Goal: Task Accomplishment & Management: Use online tool/utility

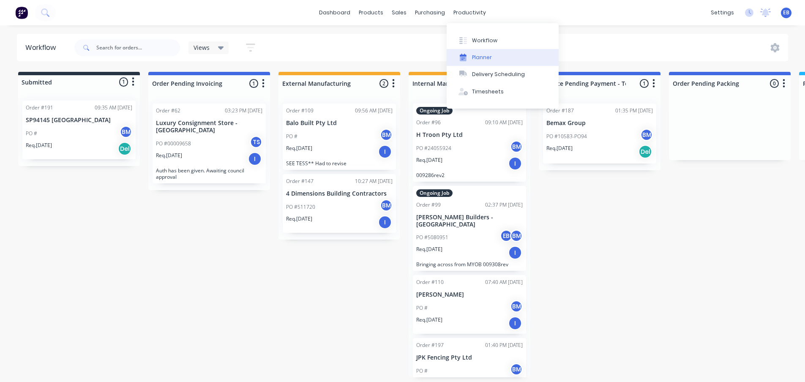
click at [476, 54] on div "Planner" at bounding box center [482, 58] width 20 height 8
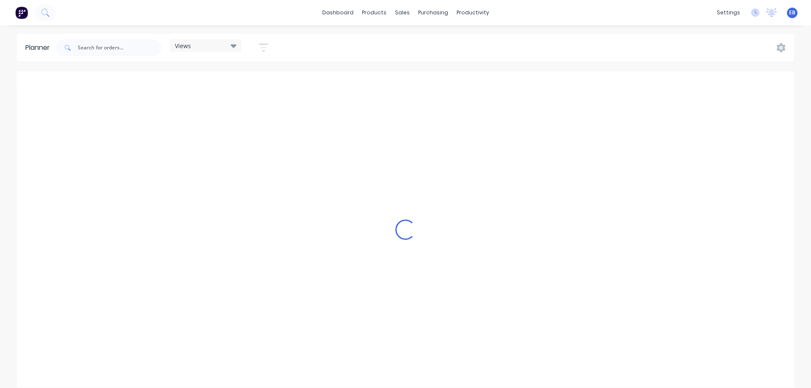
scroll to position [0, 474]
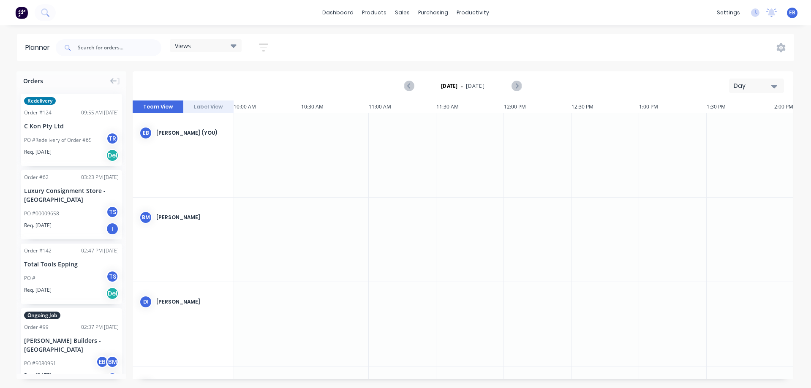
click at [749, 94] on div "[DATE] - [DATE] Day" at bounding box center [463, 85] width 659 height 27
click at [748, 88] on div "Day" at bounding box center [753, 86] width 39 height 9
click at [754, 136] on div "Month" at bounding box center [742, 142] width 84 height 17
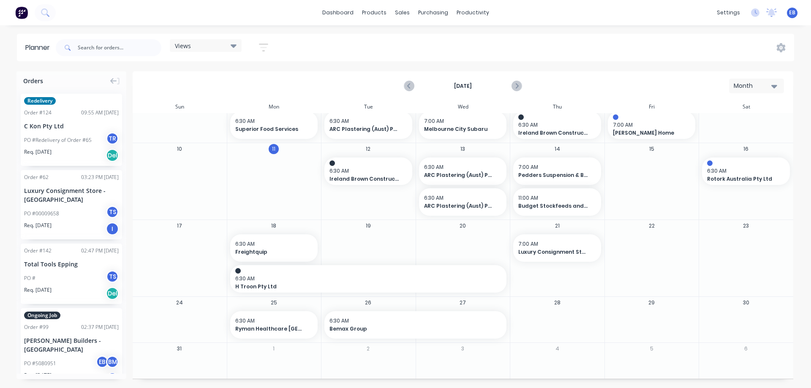
scroll to position [127, 0]
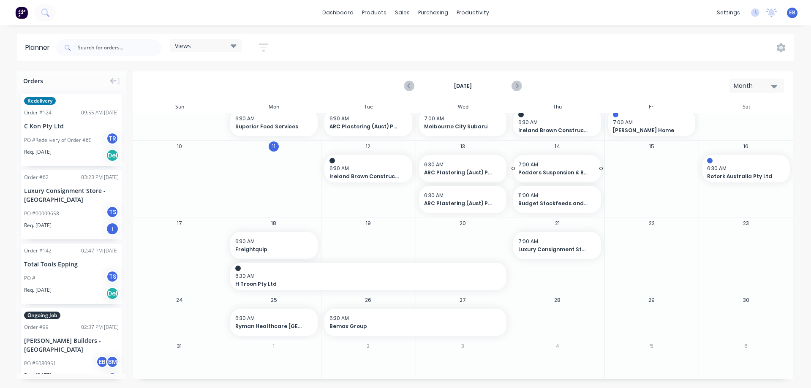
click at [538, 172] on span "Pedders Suspension & Brakes Mornington" at bounding box center [554, 173] width 70 height 8
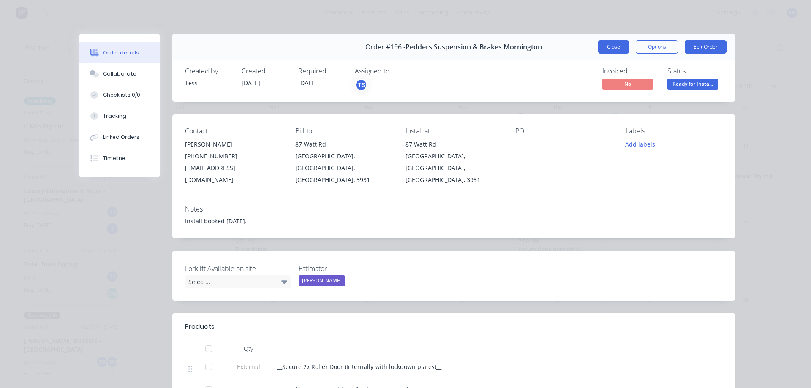
click at [609, 43] on button "Close" at bounding box center [613, 47] width 31 height 14
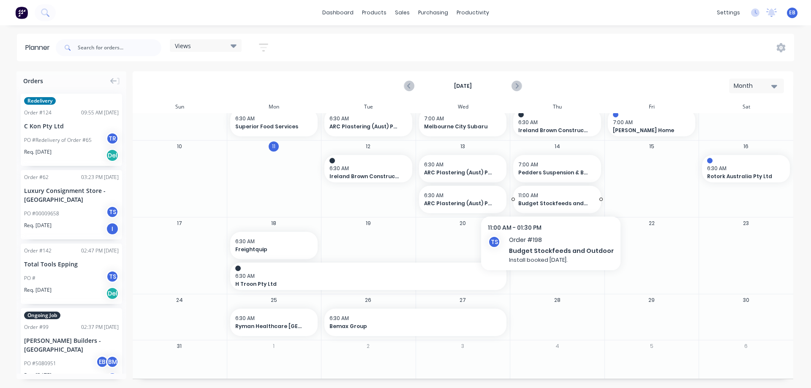
click at [581, 207] on span "Budget Stockfeeds and Outdoor" at bounding box center [554, 204] width 70 height 8
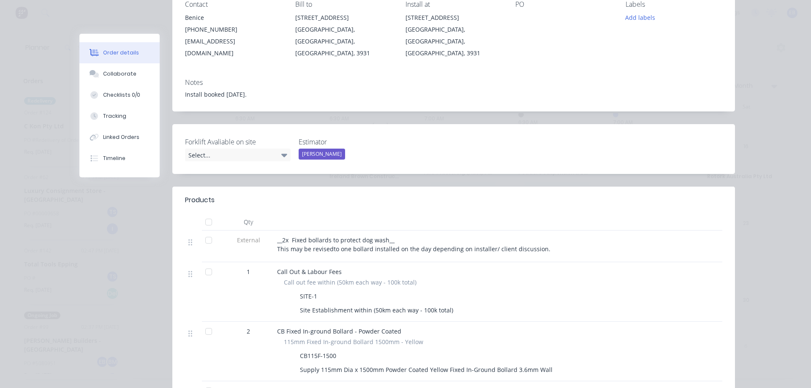
scroll to position [0, 0]
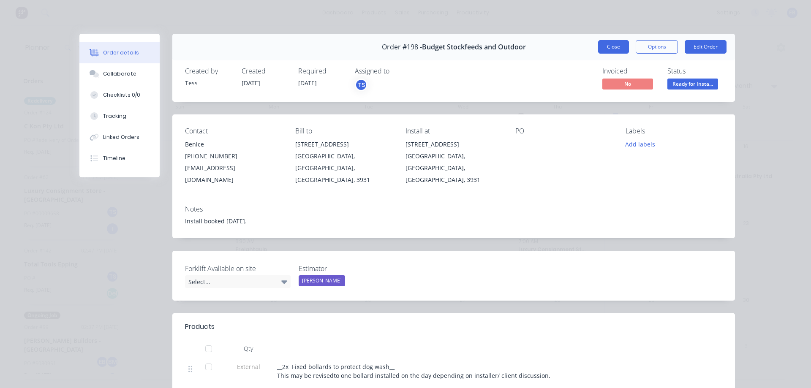
click at [605, 42] on button "Close" at bounding box center [613, 47] width 31 height 14
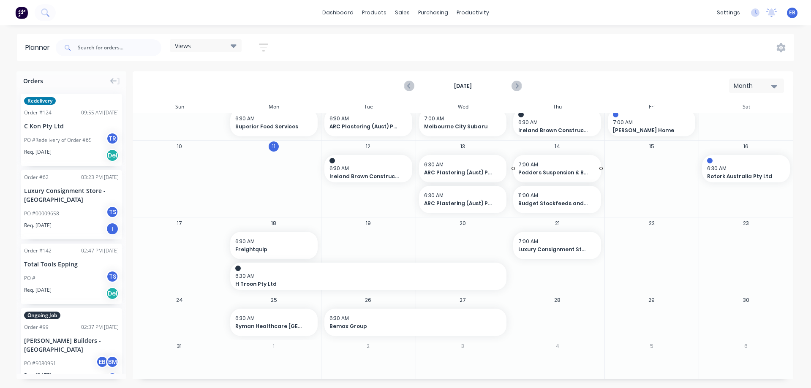
click at [554, 170] on span "Pedders Suspension & Brakes Mornington" at bounding box center [554, 173] width 70 height 8
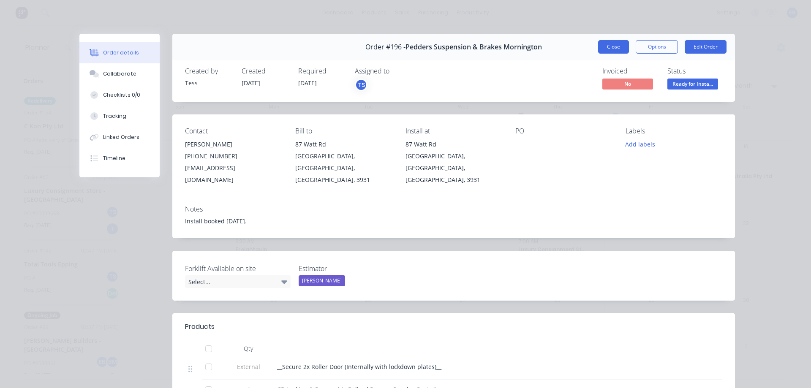
click at [607, 49] on button "Close" at bounding box center [613, 47] width 31 height 14
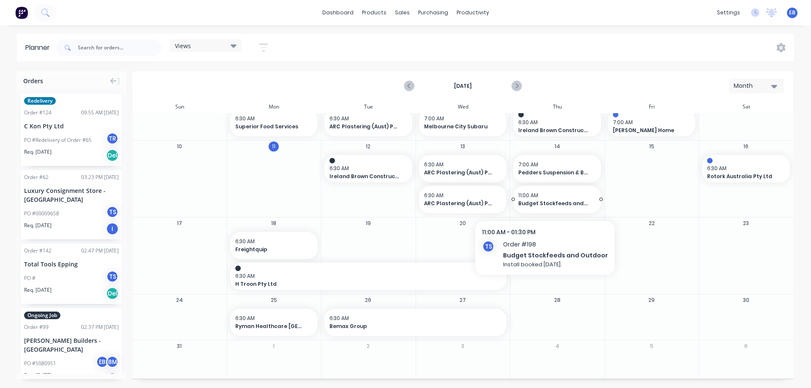
click at [547, 199] on span "11:00 AM" at bounding box center [556, 196] width 74 height 8
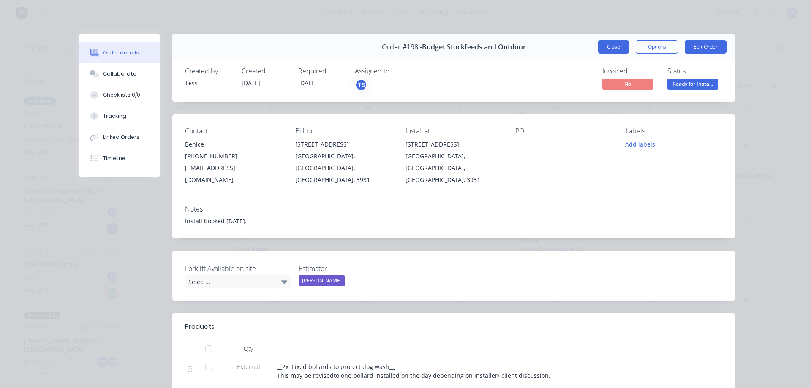
click at [617, 43] on button "Close" at bounding box center [613, 47] width 31 height 14
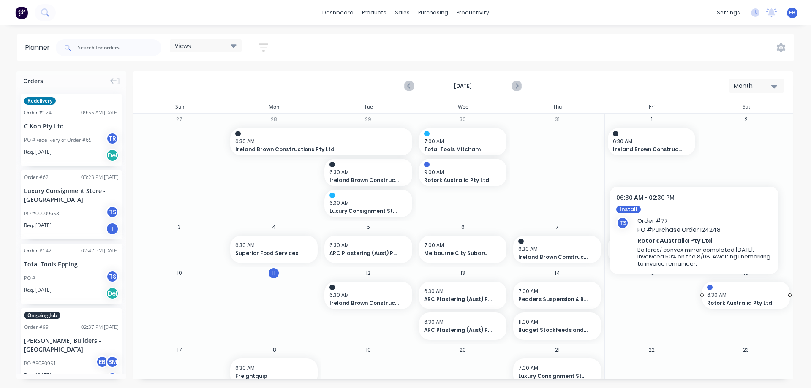
click at [732, 296] on span "6:30 AM" at bounding box center [745, 296] width 74 height 8
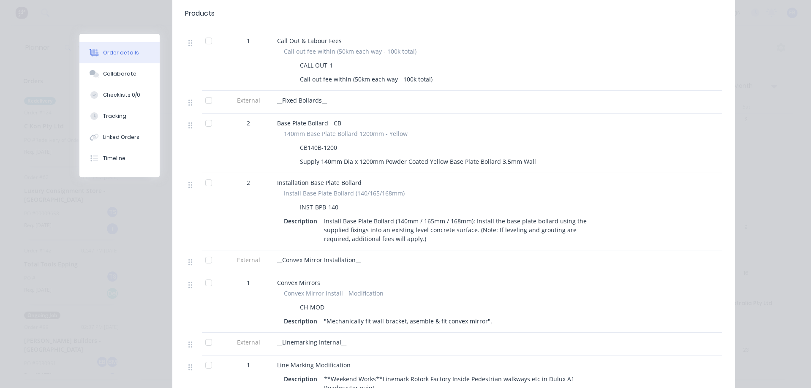
scroll to position [549, 0]
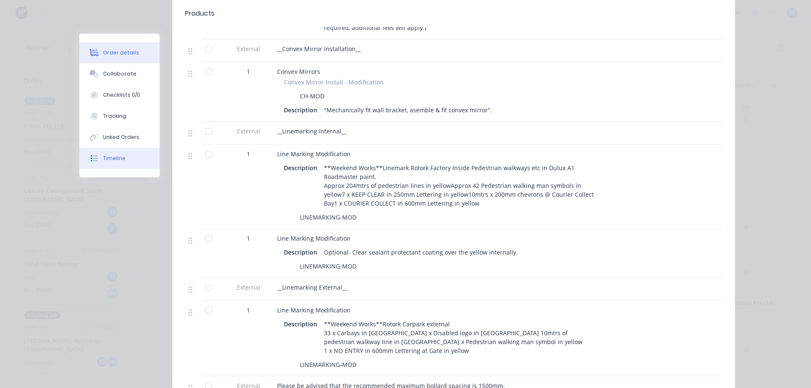
click at [123, 159] on button "Timeline" at bounding box center [119, 158] width 80 height 21
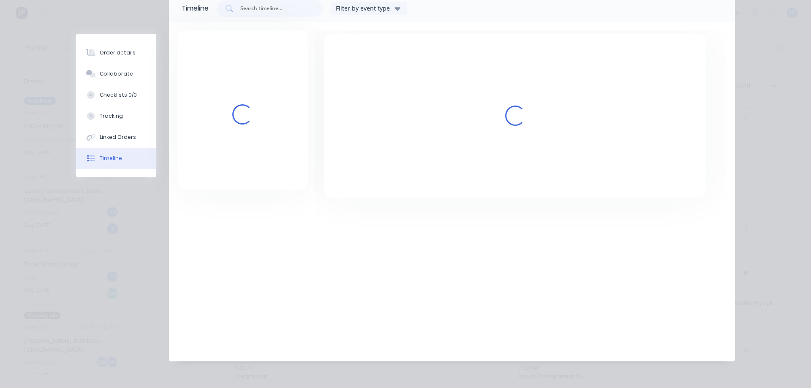
scroll to position [63, 0]
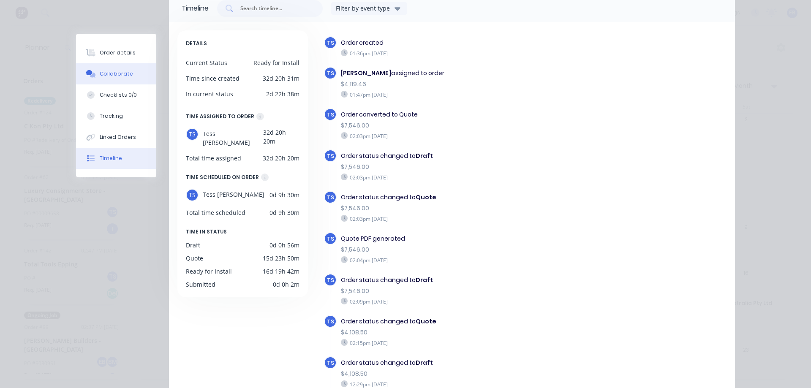
click at [107, 79] on button "Collaborate" at bounding box center [116, 73] width 80 height 21
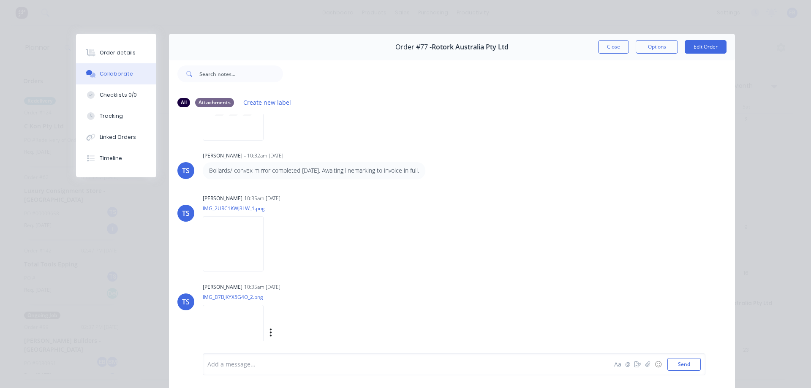
scroll to position [223, 0]
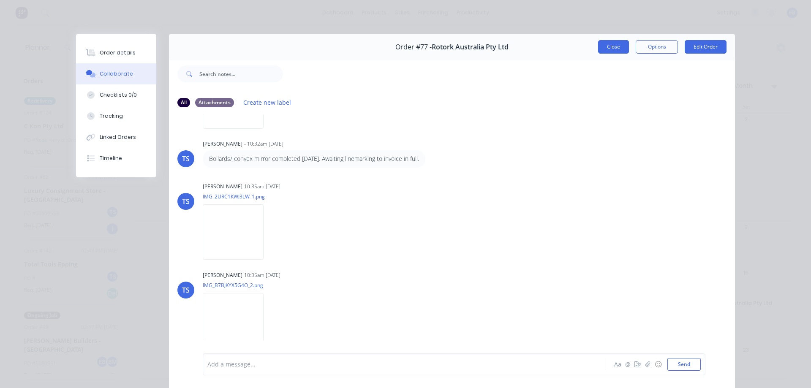
click at [609, 44] on button "Close" at bounding box center [613, 47] width 31 height 14
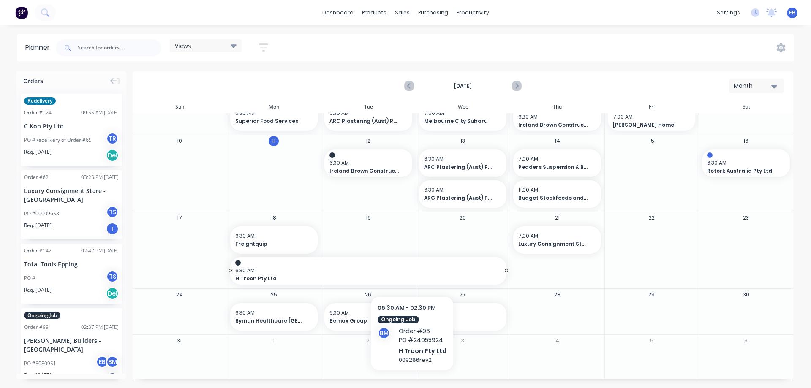
scroll to position [134, 0]
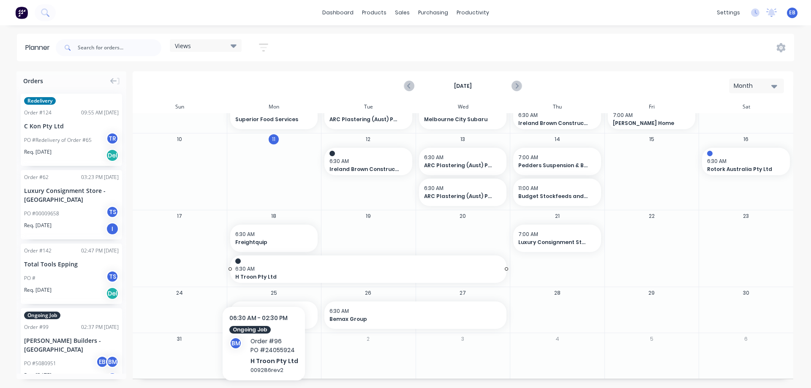
click at [262, 279] on span "H Troon Pty Ltd" at bounding box center [355, 277] width 240 height 8
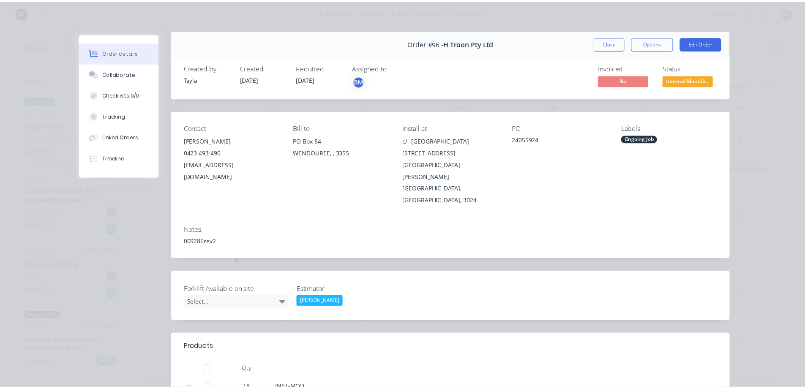
scroll to position [0, 0]
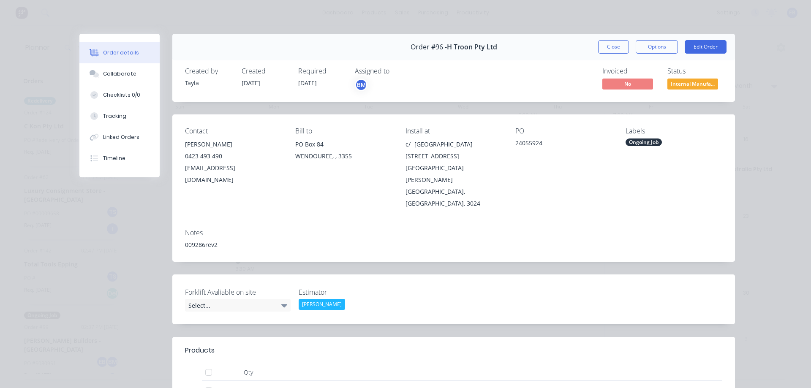
drag, startPoint x: 601, startPoint y: 51, endPoint x: 570, endPoint y: 65, distance: 33.7
click at [601, 51] on button "Close" at bounding box center [613, 47] width 31 height 14
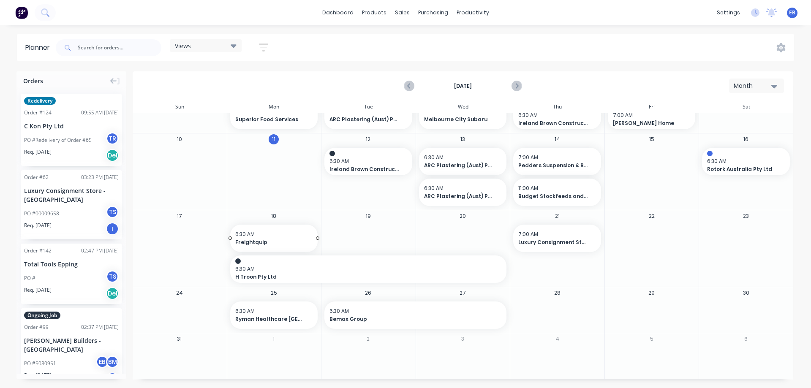
click at [277, 244] on span "Freightquip" at bounding box center [270, 243] width 70 height 8
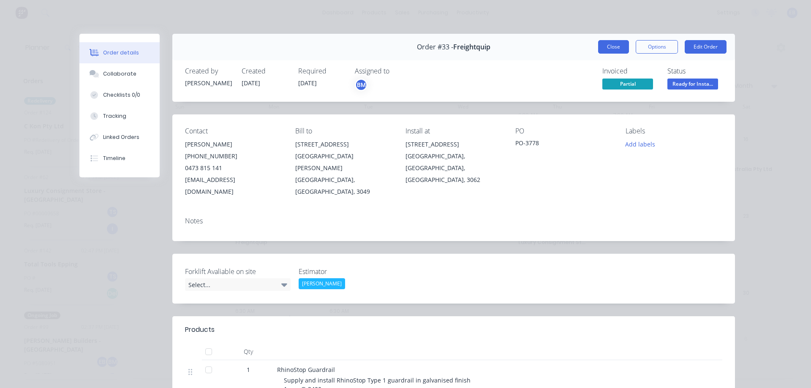
click at [601, 52] on button "Close" at bounding box center [613, 47] width 31 height 14
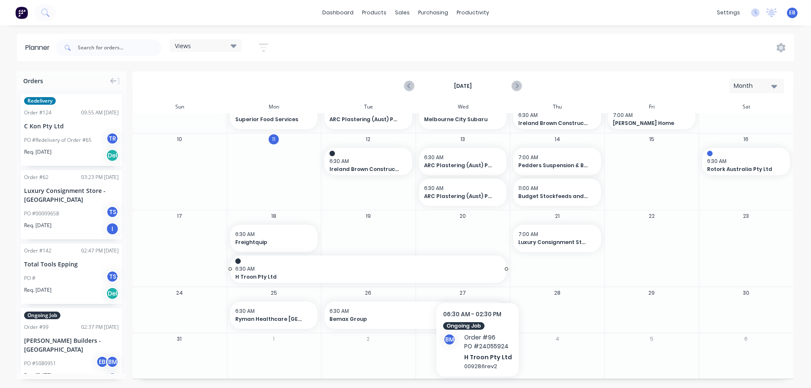
drag, startPoint x: 301, startPoint y: 266, endPoint x: 484, endPoint y: 275, distance: 184.1
click at [484, 275] on div "6:30 AM H Troon Pty Ltd" at bounding box center [368, 273] width 267 height 16
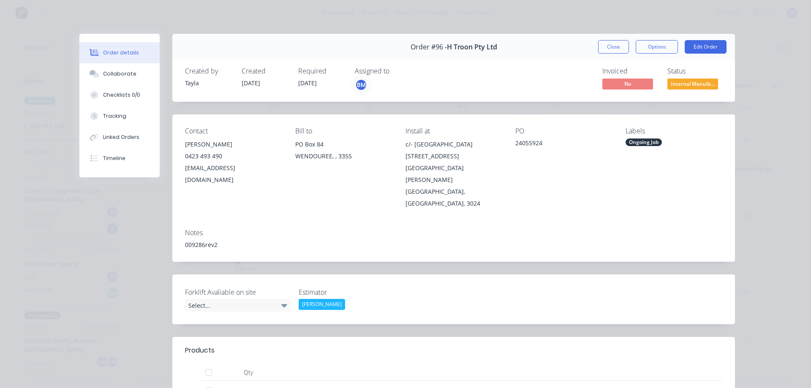
click at [609, 39] on div "Order #96 - H Troon Pty Ltd Close Options Edit Order" at bounding box center [453, 47] width 563 height 27
drag, startPoint x: 611, startPoint y: 44, endPoint x: 551, endPoint y: 143, distance: 116.0
click at [611, 44] on button "Close" at bounding box center [613, 47] width 31 height 14
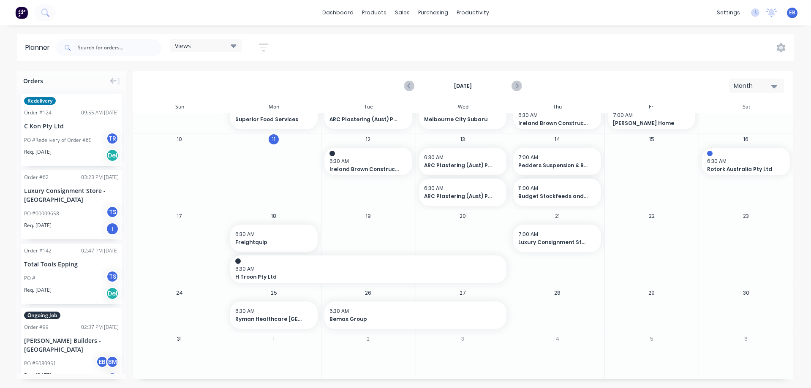
drag, startPoint x: 503, startPoint y: 268, endPoint x: 559, endPoint y: 256, distance: 57.9
click at [593, 268] on div "17 18 6:30 AM Freightquip 6:30 AM H Troon Pty Ltd , Start: [DATE], End: [DATE] …" at bounding box center [462, 248] width 661 height 77
drag, startPoint x: 503, startPoint y: 269, endPoint x: 561, endPoint y: 267, distance: 57.9
click at [568, 272] on div "17 18 6:30 AM Freightquip 6:30 AM H Troon Pty Ltd , Start: [DATE], End: [DATE] …" at bounding box center [462, 248] width 661 height 77
click at [491, 264] on div "Set start/finish time" at bounding box center [490, 262] width 90 height 17
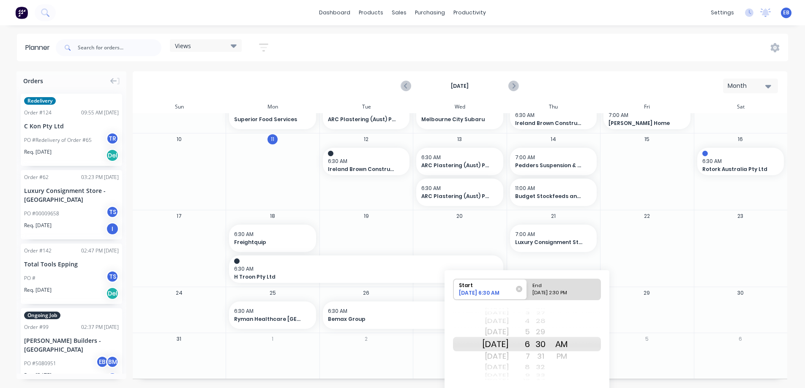
click at [495, 357] on div "[DATE]" at bounding box center [495, 357] width 27 height 14
click at [552, 292] on div "[DATE] 2:30 PM" at bounding box center [560, 295] width 61 height 11
click at [527, 292] on input "End [DATE] 2:30 PM" at bounding box center [527, 289] width 0 height 21
radio input "true"
click at [508, 354] on div "[DATE]" at bounding box center [495, 357] width 27 height 14
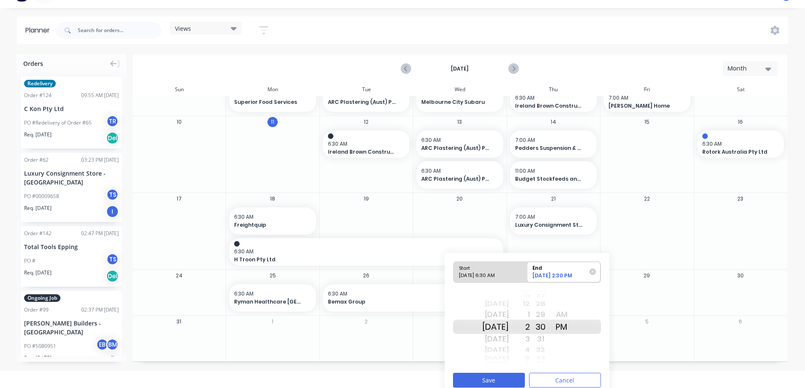
scroll to position [25, 0]
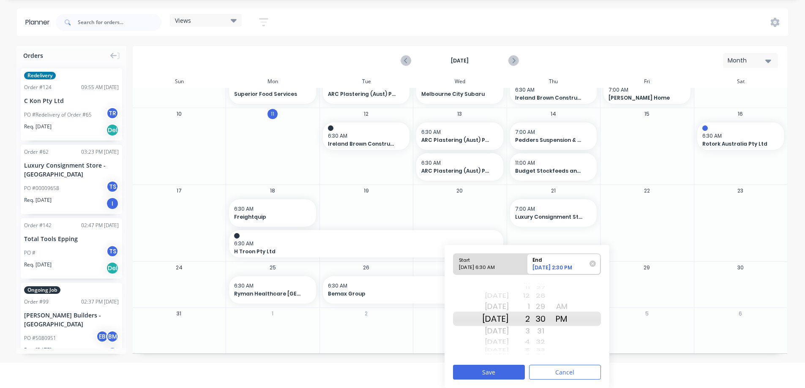
click at [508, 363] on div "Start [DATE] 6:30 AM End [DATE] 2:30 PM [DATE] [DATE] [DATE] [DATE] [DATE] [DAT…" at bounding box center [527, 316] width 165 height 143
click at [508, 369] on button "Save" at bounding box center [489, 372] width 72 height 15
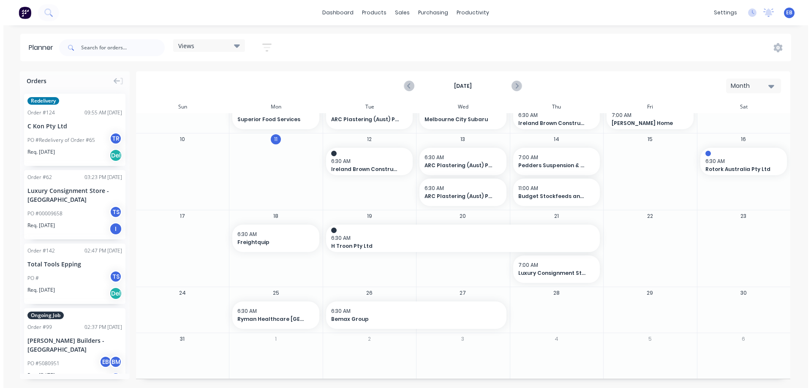
scroll to position [0, 0]
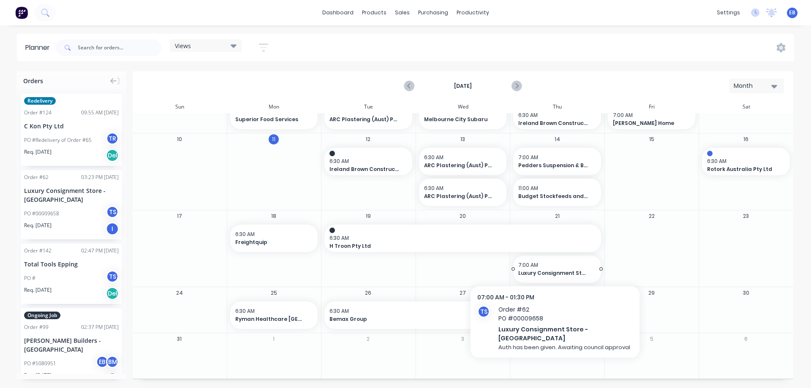
click at [549, 275] on span "Luxury Consignment Store - [GEOGRAPHIC_DATA]" at bounding box center [554, 274] width 70 height 8
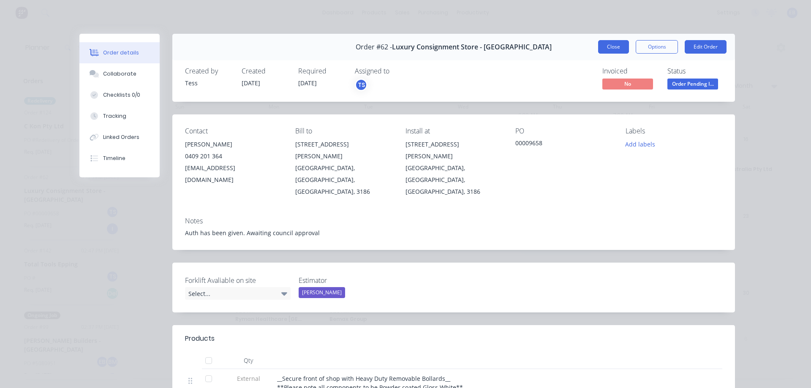
click at [601, 53] on button "Close" at bounding box center [613, 47] width 31 height 14
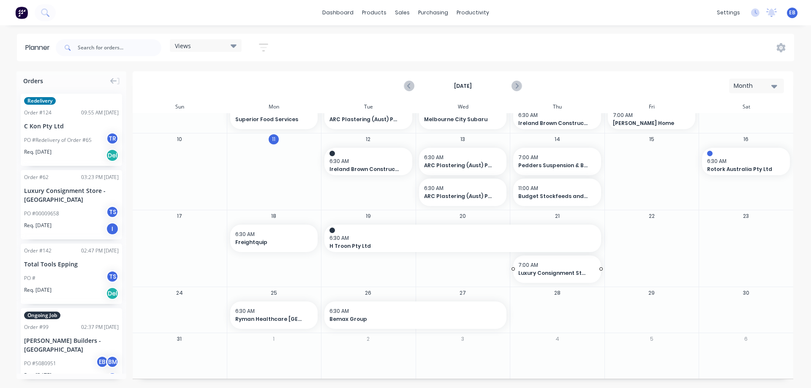
click at [560, 280] on div "7:00 AM Luxury Consignment Store - [GEOGRAPHIC_DATA]" at bounding box center [558, 270] width 88 height 26
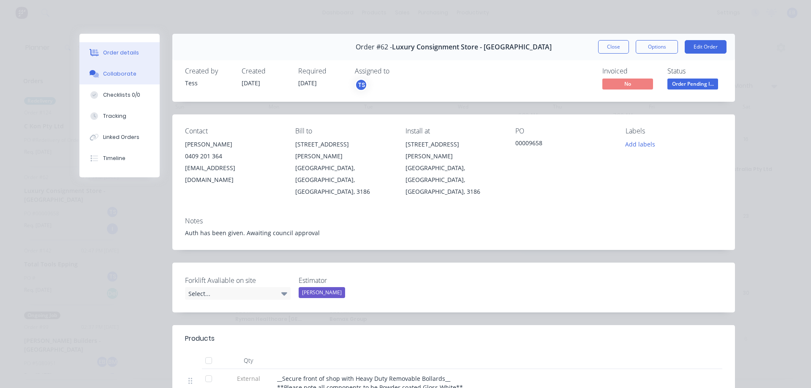
click at [122, 69] on button "Collaborate" at bounding box center [119, 73] width 80 height 21
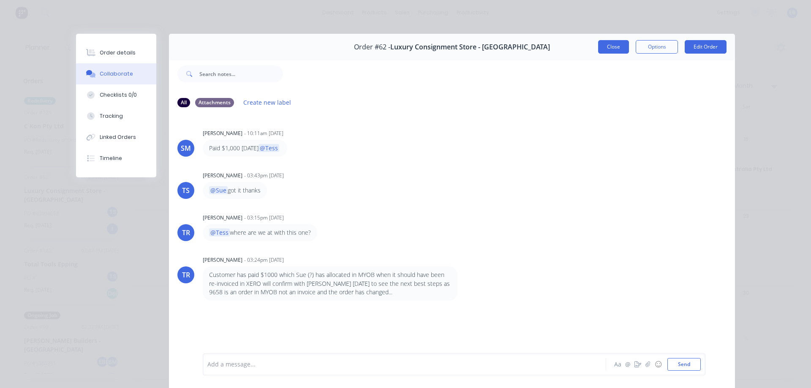
click at [607, 53] on button "Close" at bounding box center [613, 47] width 31 height 14
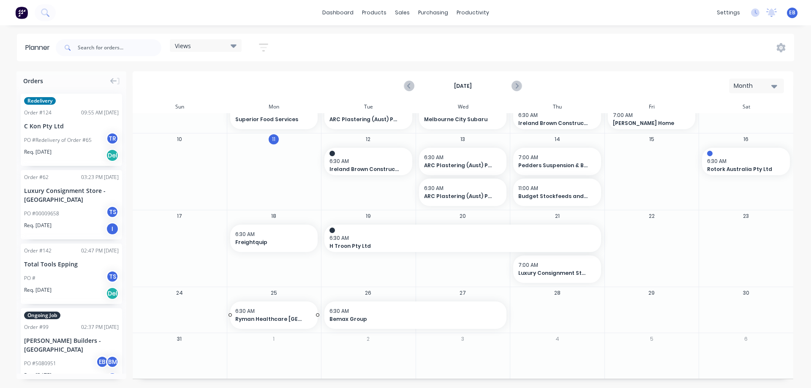
click at [248, 311] on span "6:30 AM" at bounding box center [272, 312] width 74 height 8
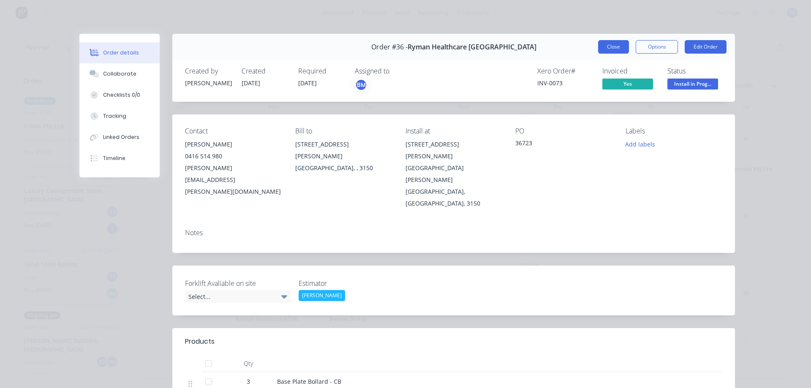
click at [605, 49] on button "Close" at bounding box center [613, 47] width 31 height 14
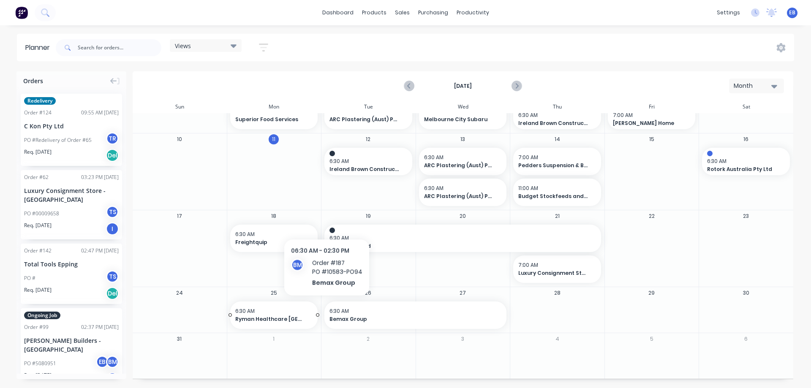
click at [273, 311] on span "6:30 AM" at bounding box center [272, 312] width 74 height 8
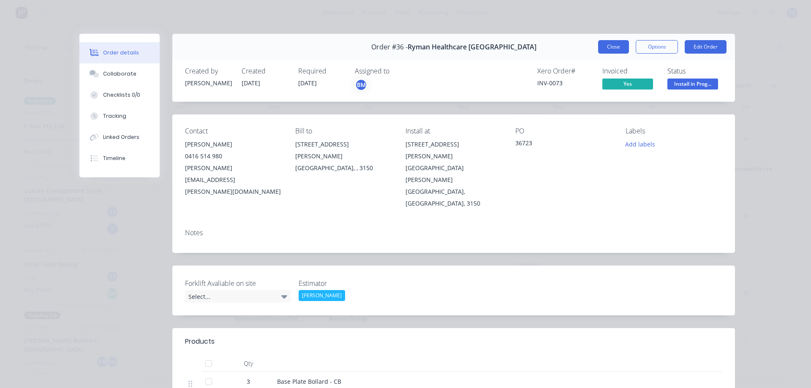
click at [606, 48] on button "Close" at bounding box center [613, 47] width 31 height 14
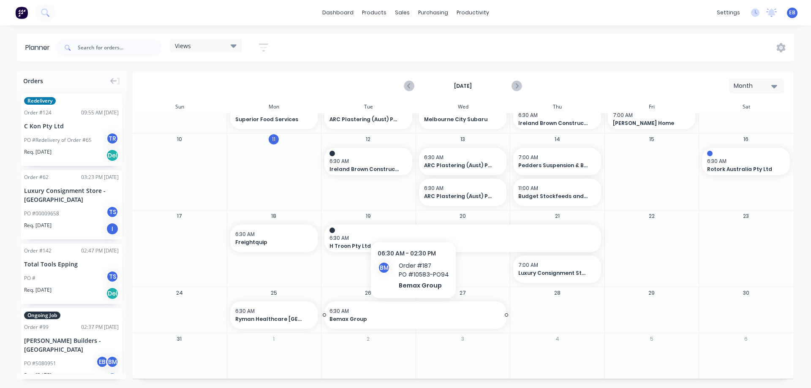
click at [384, 322] on span "Bemax Group" at bounding box center [407, 320] width 155 height 8
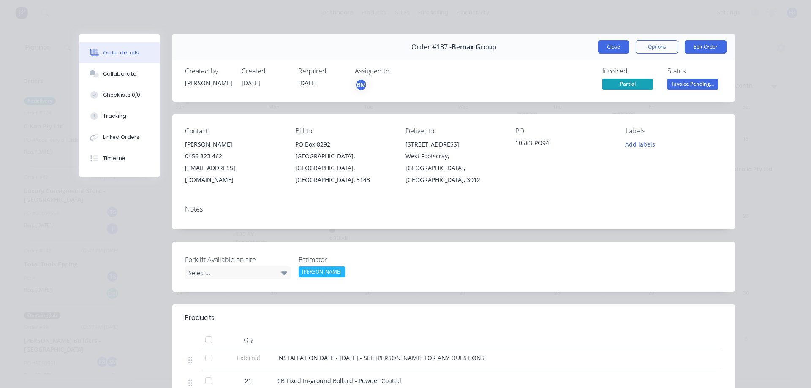
click at [607, 41] on button "Close" at bounding box center [613, 47] width 31 height 14
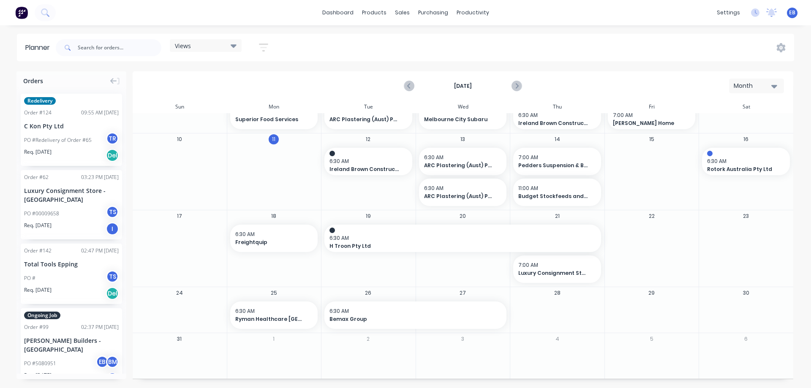
drag, startPoint x: 552, startPoint y: 281, endPoint x: 614, endPoint y: 260, distance: 64.7
click at [618, 261] on div "17 18 6:30 AM Freightquip 19 6:30 AM H Troon Pty Ltd , Start: [DATE], End: [DAT…" at bounding box center [462, 248] width 661 height 77
click at [576, 264] on div "Set start/finish time" at bounding box center [589, 261] width 90 height 17
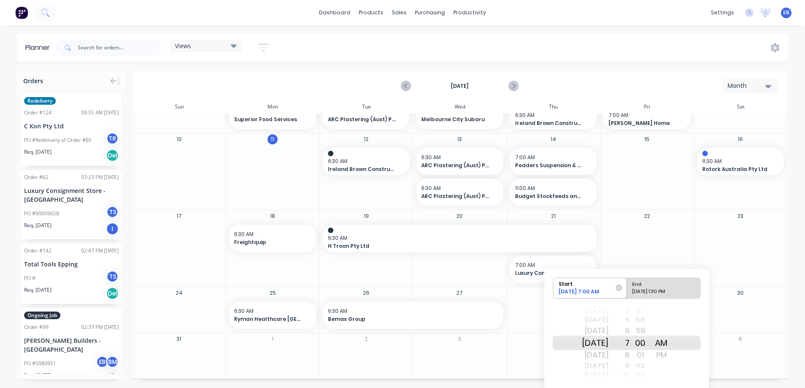
click at [600, 358] on div "[DATE]" at bounding box center [595, 356] width 27 height 14
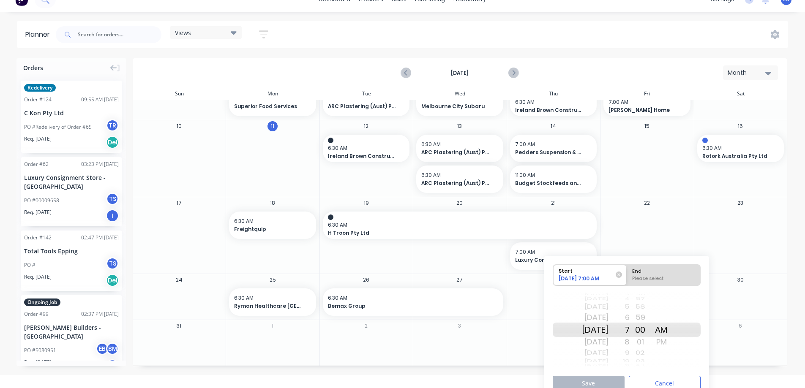
scroll to position [24, 0]
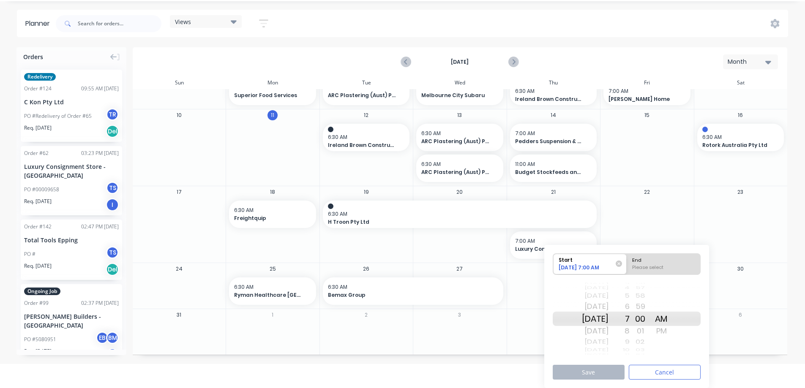
click at [675, 270] on div "Please select" at bounding box center [663, 269] width 69 height 11
click at [627, 270] on input "End Please select" at bounding box center [627, 264] width 0 height 21
radio input "true"
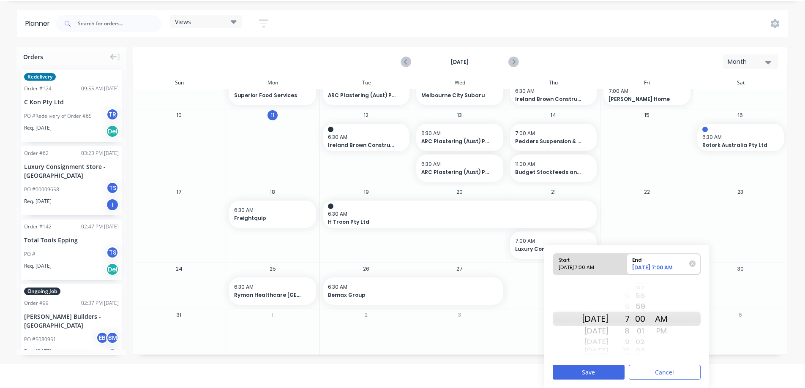
click at [630, 351] on div "10" at bounding box center [619, 350] width 21 height 7
click at [630, 342] on div "12" at bounding box center [619, 342] width 21 height 11
click at [630, 340] on div "9" at bounding box center [619, 342] width 21 height 11
click at [630, 345] on div "11" at bounding box center [619, 342] width 21 height 11
click at [630, 328] on div "12" at bounding box center [619, 332] width 21 height 14
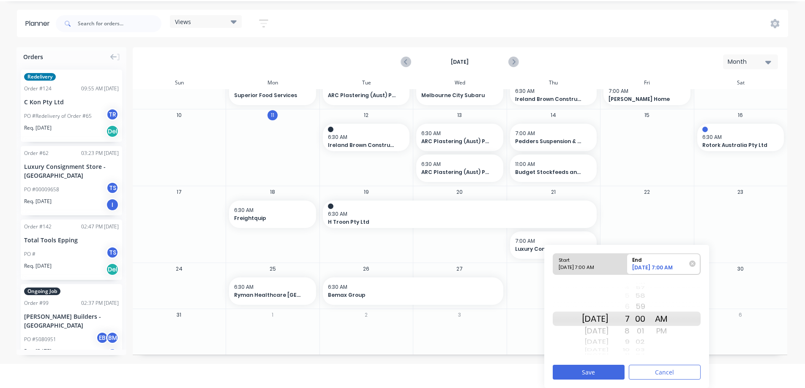
click at [672, 337] on div at bounding box center [661, 342] width 21 height 11
click at [672, 331] on div "PM" at bounding box center [661, 332] width 21 height 14
click at [611, 370] on button "Save" at bounding box center [589, 372] width 72 height 15
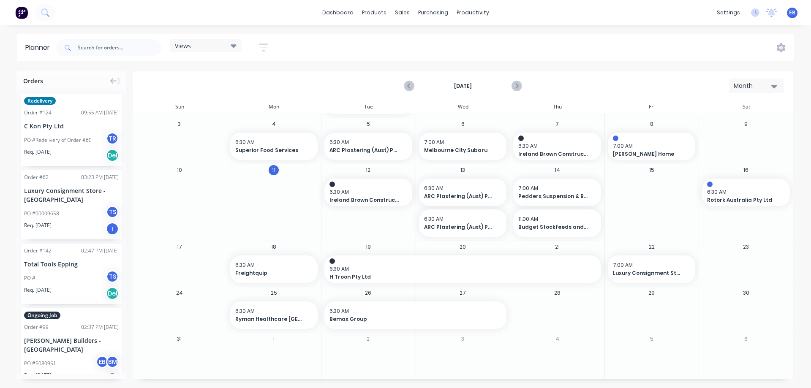
scroll to position [103, 0]
